Goal: Task Accomplishment & Management: Manage account settings

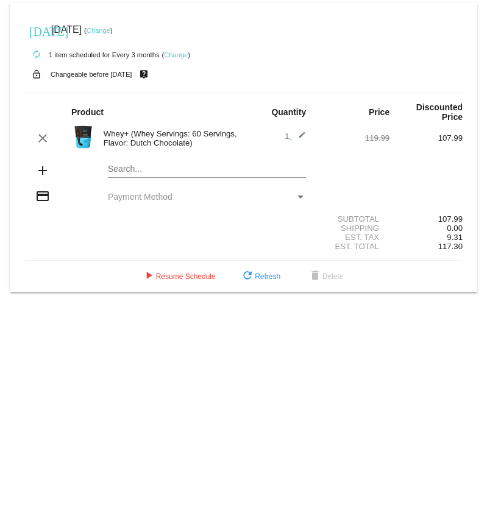
click at [298, 196] on div "Payment Method" at bounding box center [300, 197] width 11 height 10
click at [303, 198] on div "Payment Method" at bounding box center [300, 196] width 6 height 3
click at [128, 197] on span "Payment Method" at bounding box center [140, 197] width 65 height 10
click at [32, 200] on div "credit_card" at bounding box center [42, 197] width 37 height 16
click at [123, 202] on span "Payment Method" at bounding box center [140, 197] width 65 height 10
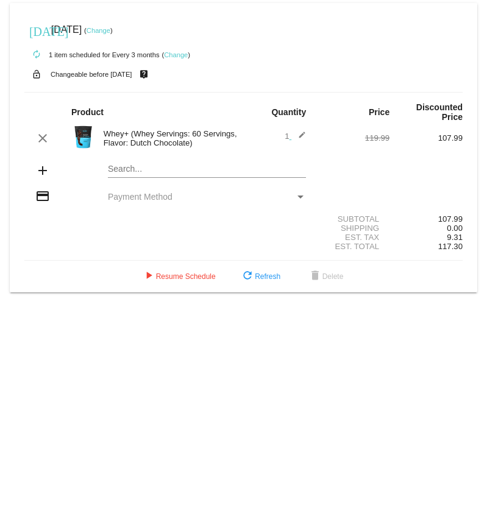
click at [110, 32] on link "Change" at bounding box center [98, 30] width 24 height 7
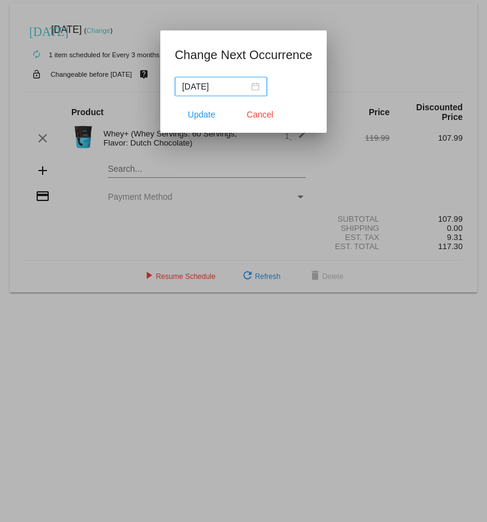
click at [216, 82] on input "2025-07-31" at bounding box center [215, 86] width 66 height 13
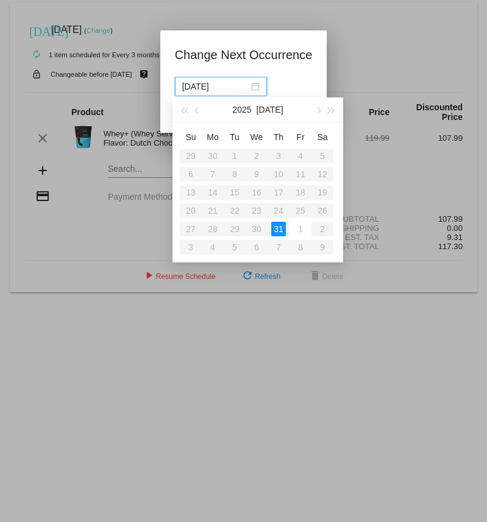
click at [245, 85] on div "2025-07-31" at bounding box center [220, 86] width 77 height 13
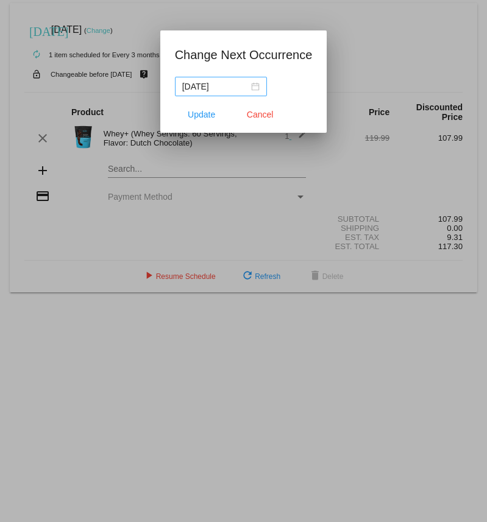
click at [244, 85] on div "2025-07-31" at bounding box center [220, 86] width 77 height 13
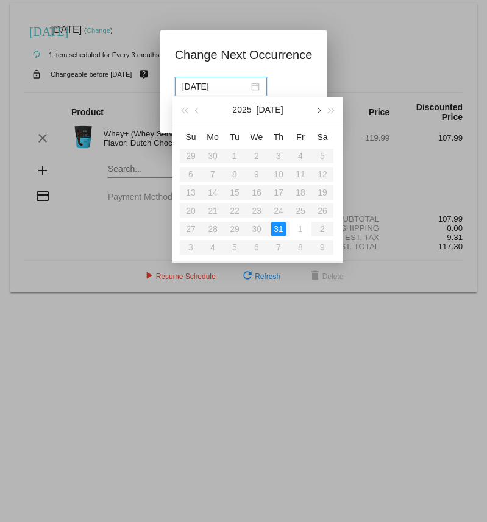
click at [318, 108] on span "button" at bounding box center [317, 111] width 6 height 6
click at [298, 191] on table "Su Mo Tu We Th Fr Sa 27 28 29 30 31 1 2 3 4 5 6 7 8 9 10 11 12 13 14 15 16 17 1…" at bounding box center [256, 191] width 153 height 129
click at [234, 208] on div "19" at bounding box center [234, 210] width 15 height 15
type input "2025-08-19"
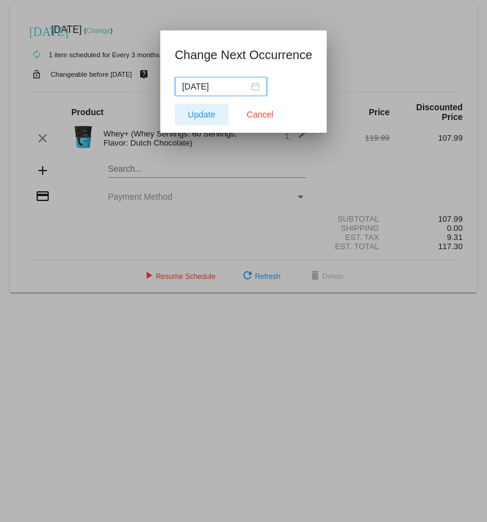
click at [197, 118] on span "Update" at bounding box center [201, 115] width 27 height 10
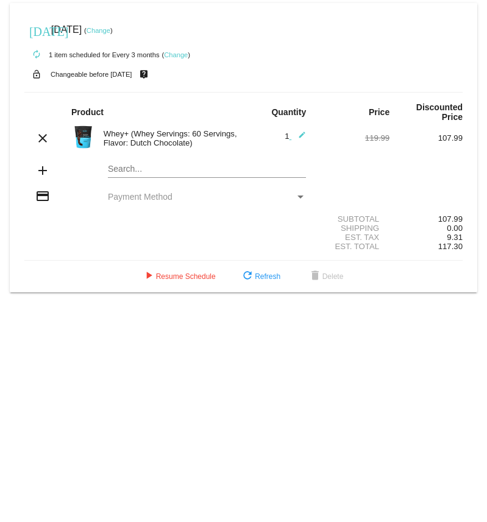
click at [302, 195] on div "Payment Method" at bounding box center [300, 197] width 11 height 10
click at [153, 199] on span "Payment Method" at bounding box center [140, 197] width 65 height 10
click at [174, 286] on button "play_arrow Resume Schedule" at bounding box center [179, 276] width 94 height 22
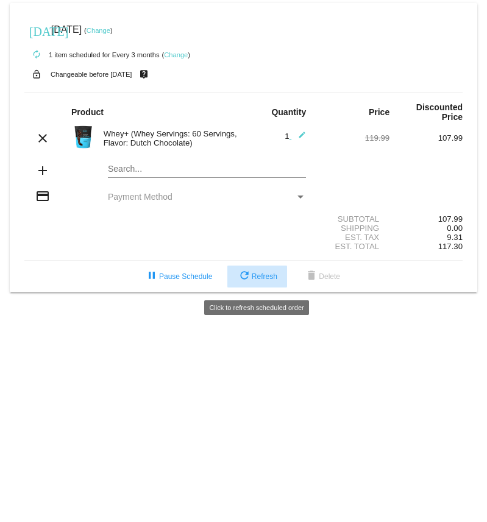
click at [259, 279] on span "refresh Refresh" at bounding box center [257, 276] width 40 height 9
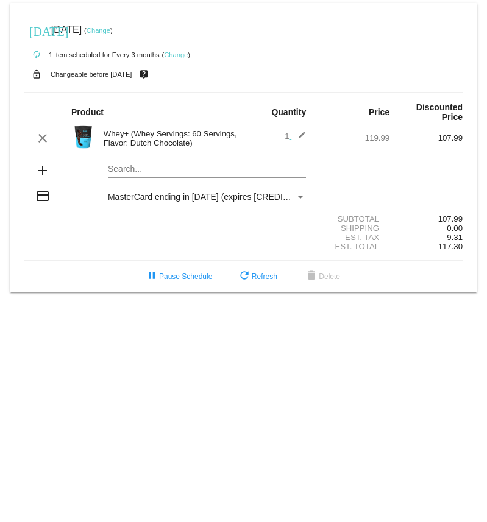
click at [110, 29] on link "Change" at bounding box center [98, 30] width 24 height 7
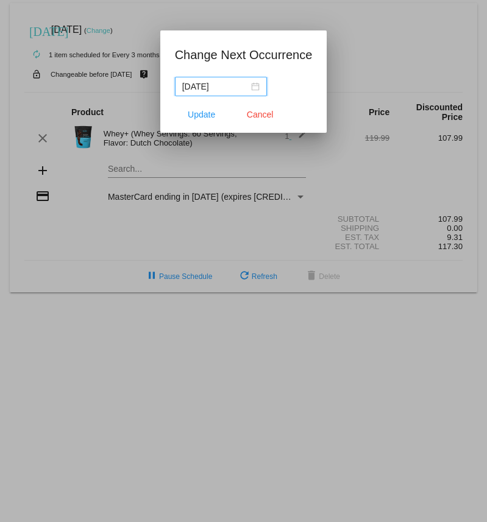
click at [245, 86] on div "[DATE]" at bounding box center [220, 86] width 77 height 13
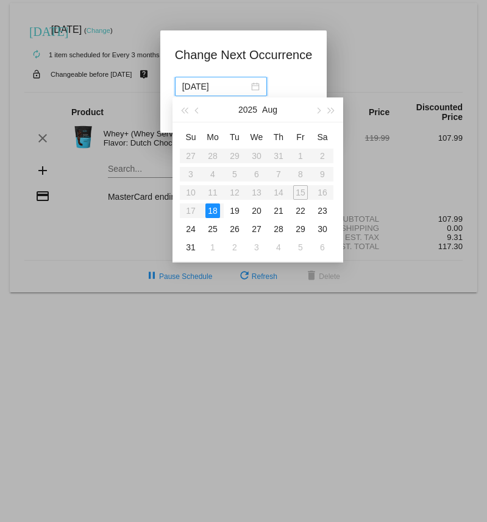
click at [280, 69] on app-change-next-occurrence-dialog "Change Next Occurrence [DATE] Update Cancel" at bounding box center [244, 89] width 138 height 88
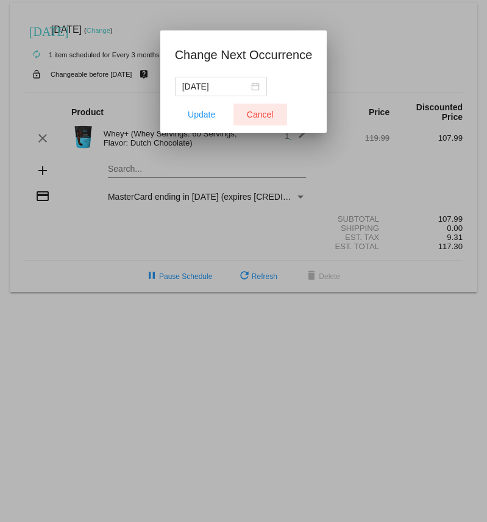
click at [271, 116] on button "Cancel" at bounding box center [260, 115] width 54 height 22
